Goal: Task Accomplishment & Management: Manage account settings

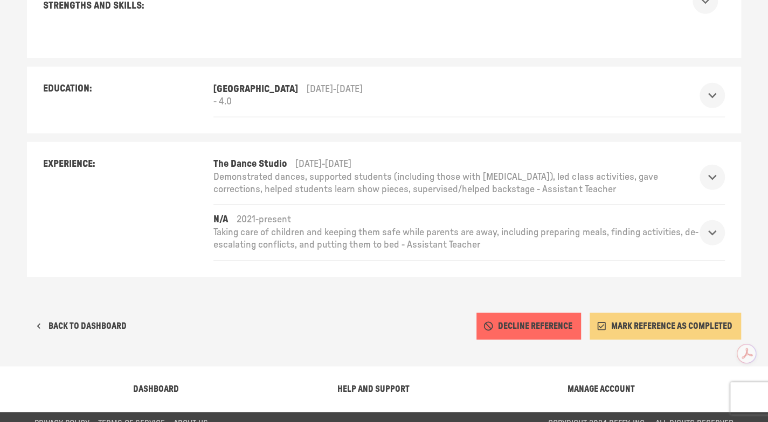
scroll to position [1599, 0]
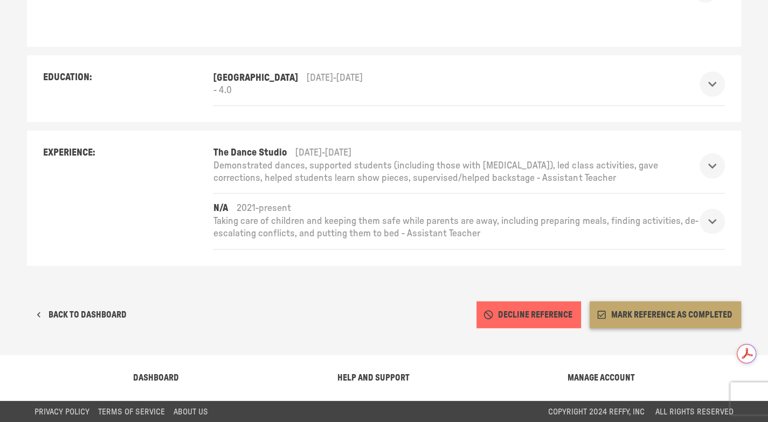
click at [648, 314] on button "MARK REFERENCE AS COMPLETED" at bounding box center [665, 315] width 151 height 27
click at [646, 314] on button "MARK REFERENCE AS COMPLETED" at bounding box center [665, 315] width 151 height 27
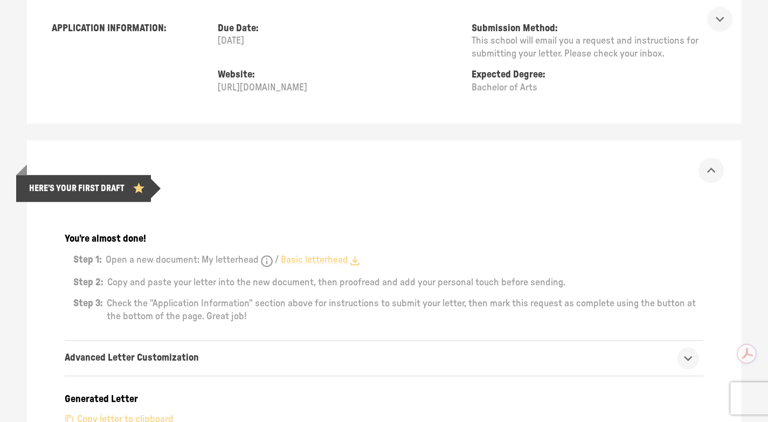
scroll to position [0, 0]
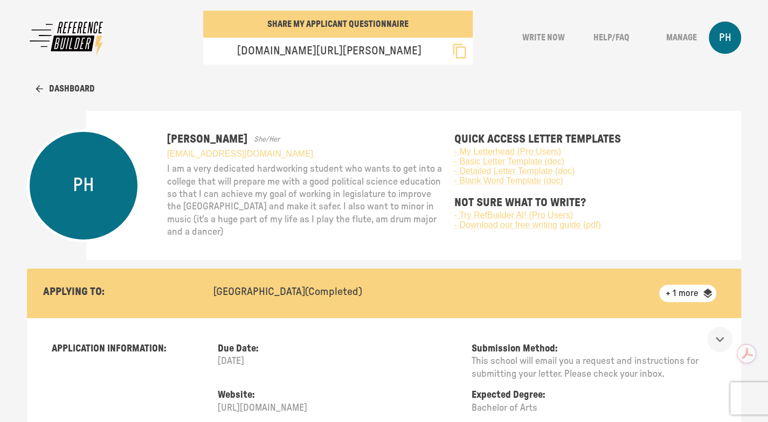
click at [77, 84] on button "Dashboard" at bounding box center [65, 88] width 59 height 27
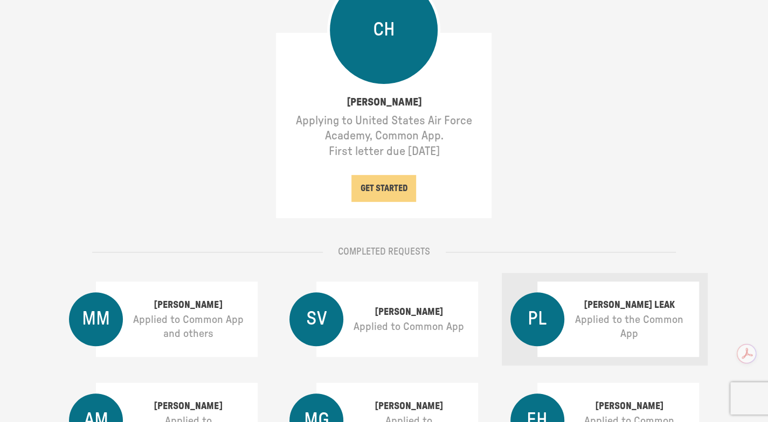
scroll to position [278, 0]
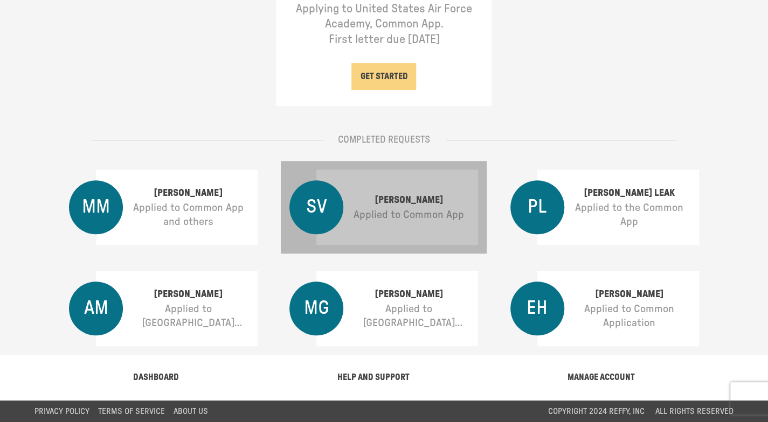
click at [407, 208] on p "Applied to Common App" at bounding box center [408, 215] width 123 height 14
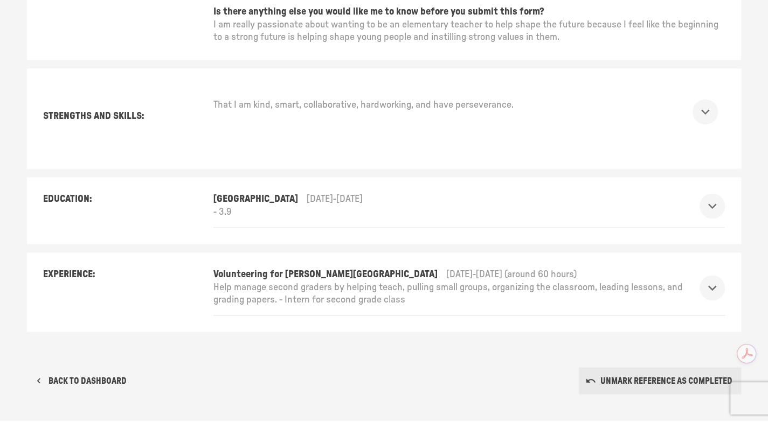
scroll to position [844, 0]
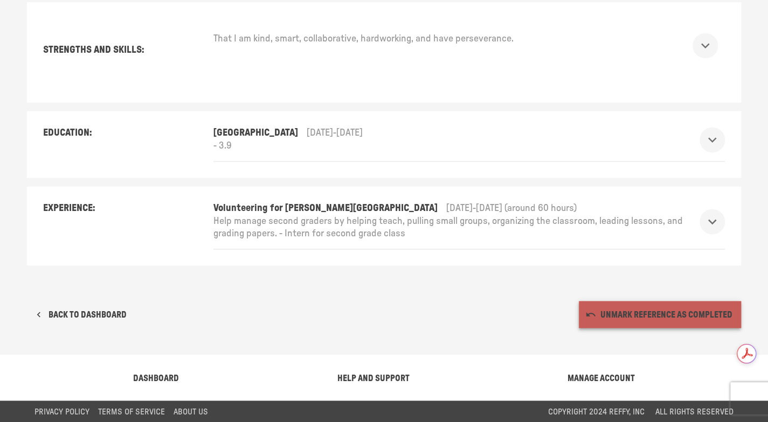
click at [661, 316] on button "UNMARK REFERENCE AS COMPLETED" at bounding box center [660, 314] width 162 height 27
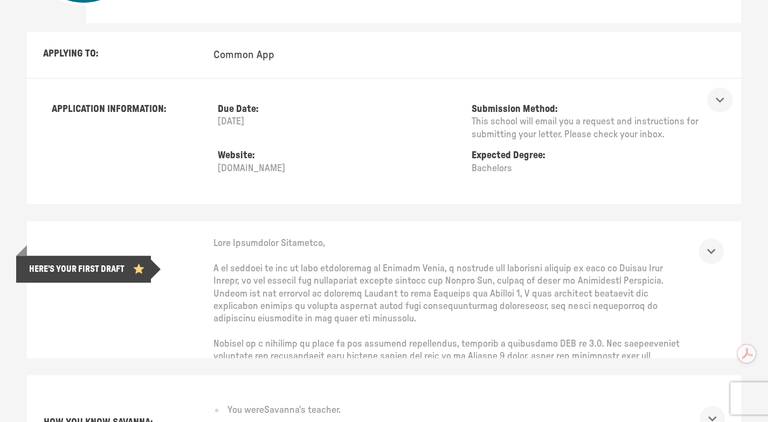
scroll to position [0, 0]
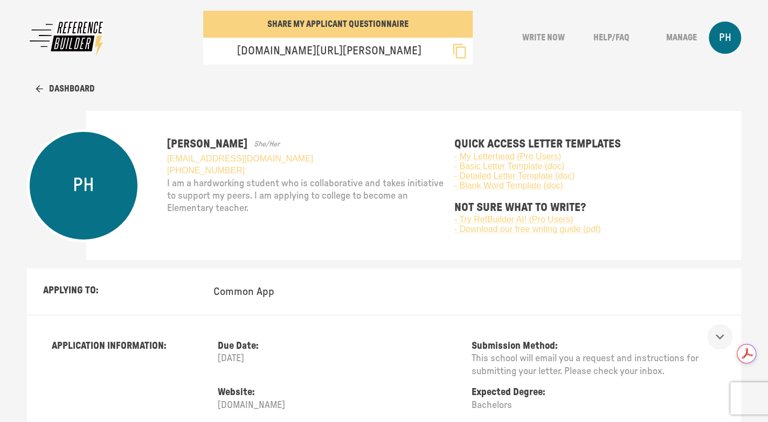
click at [741, 36] on div "PH" at bounding box center [725, 38] width 32 height 32
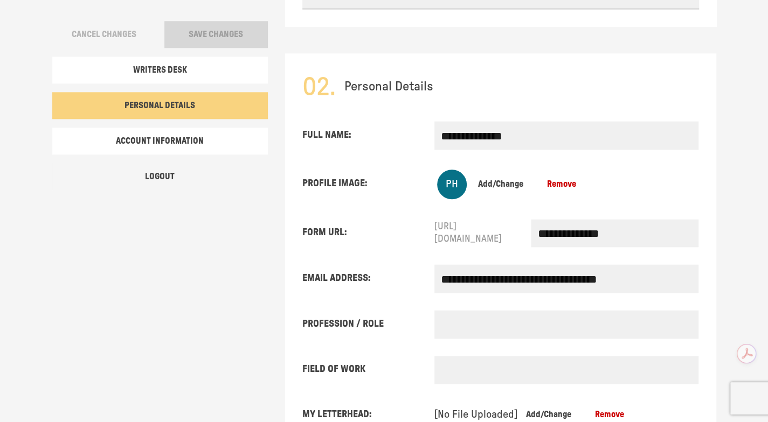
scroll to position [671, 0]
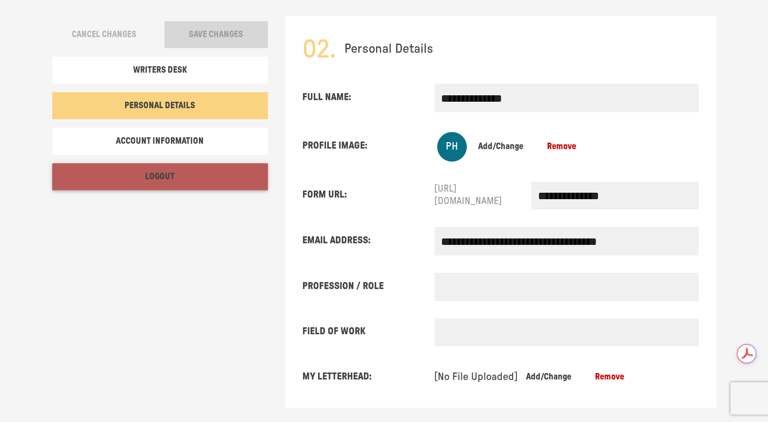
click at [163, 173] on button "Logout" at bounding box center [160, 176] width 216 height 27
